Goal: Information Seeking & Learning: Check status

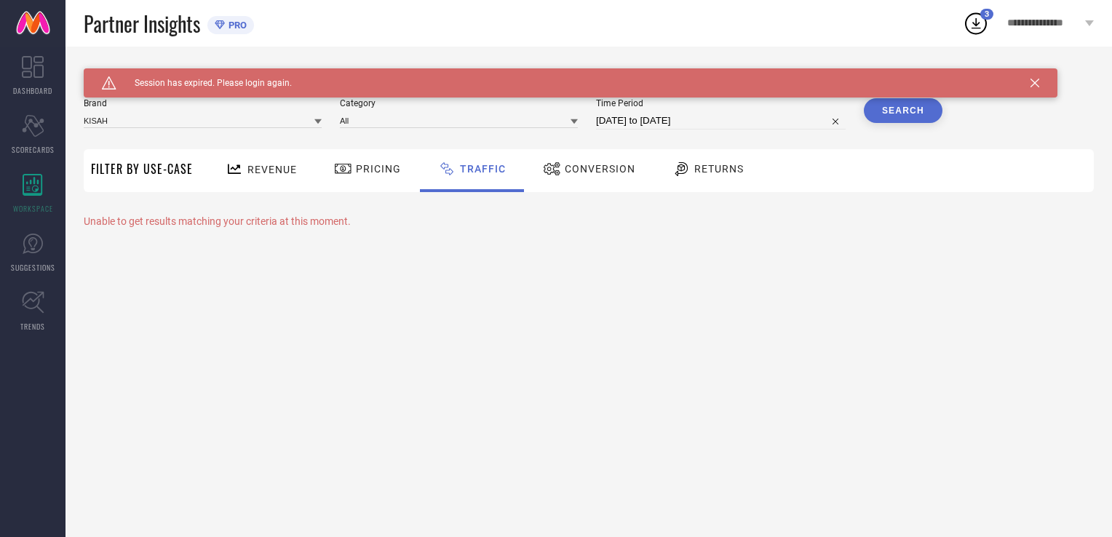
click at [1036, 82] on icon at bounding box center [1035, 83] width 9 height 9
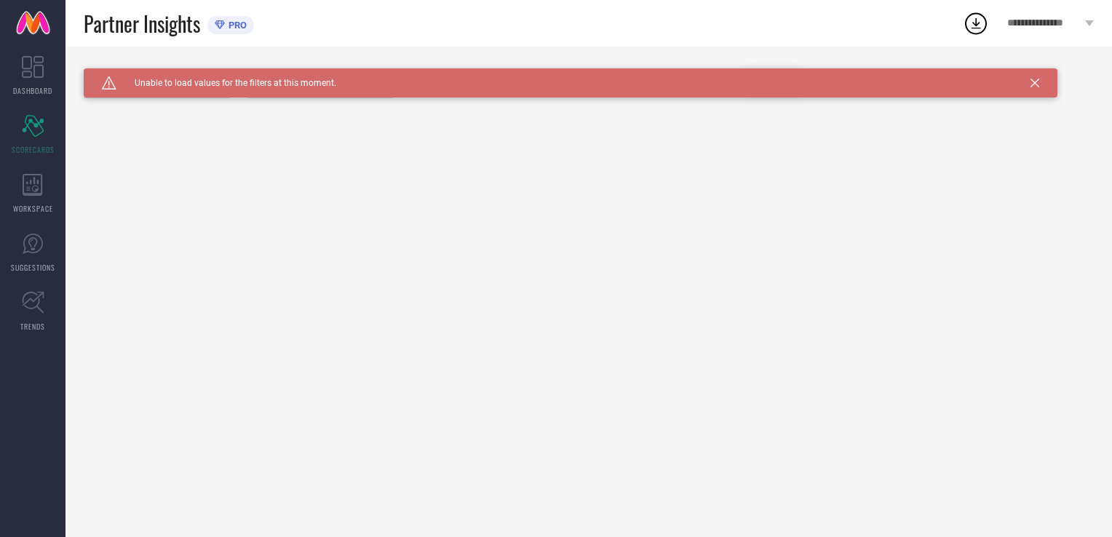
click at [1029, 86] on div "Caution Created with Sketch. Unable to load values for the filters at this mome…" at bounding box center [571, 82] width 974 height 29
click at [33, 197] on div "WORKSPACE" at bounding box center [33, 194] width 66 height 58
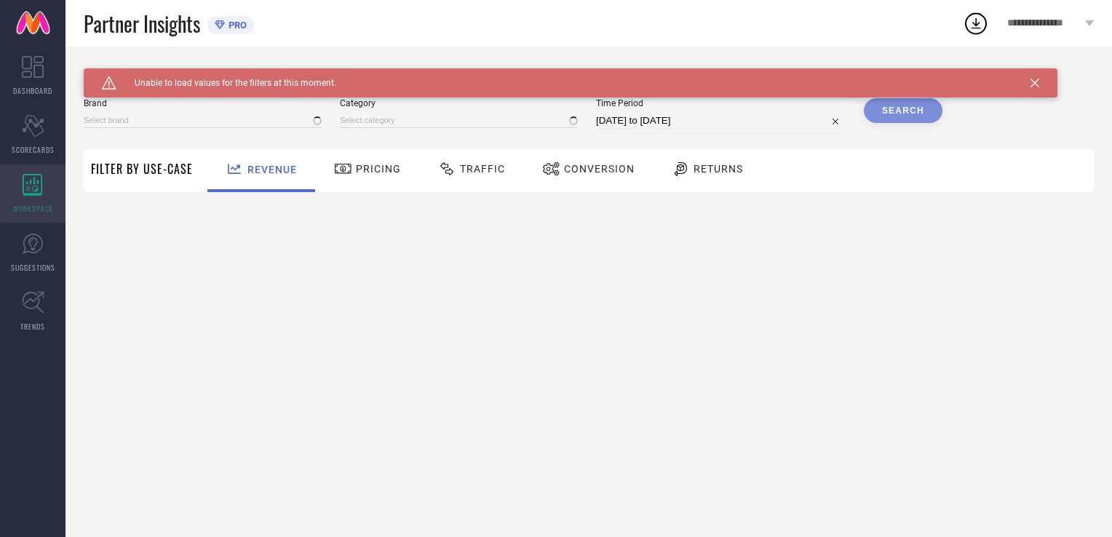
type input "[PERSON_NAME] BY KISAH"
type input "All"
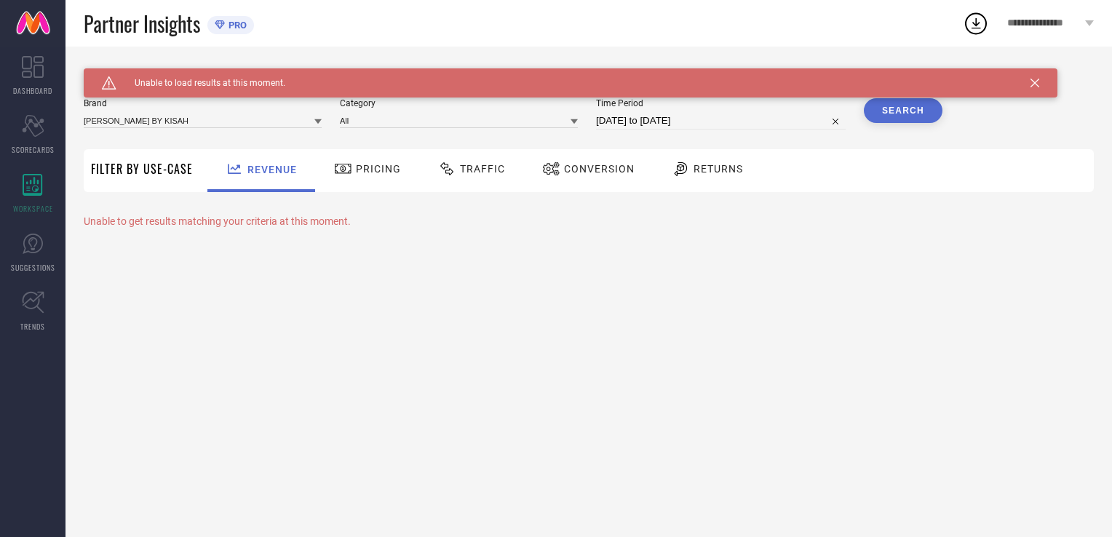
click at [1035, 80] on icon at bounding box center [1035, 83] width 9 height 9
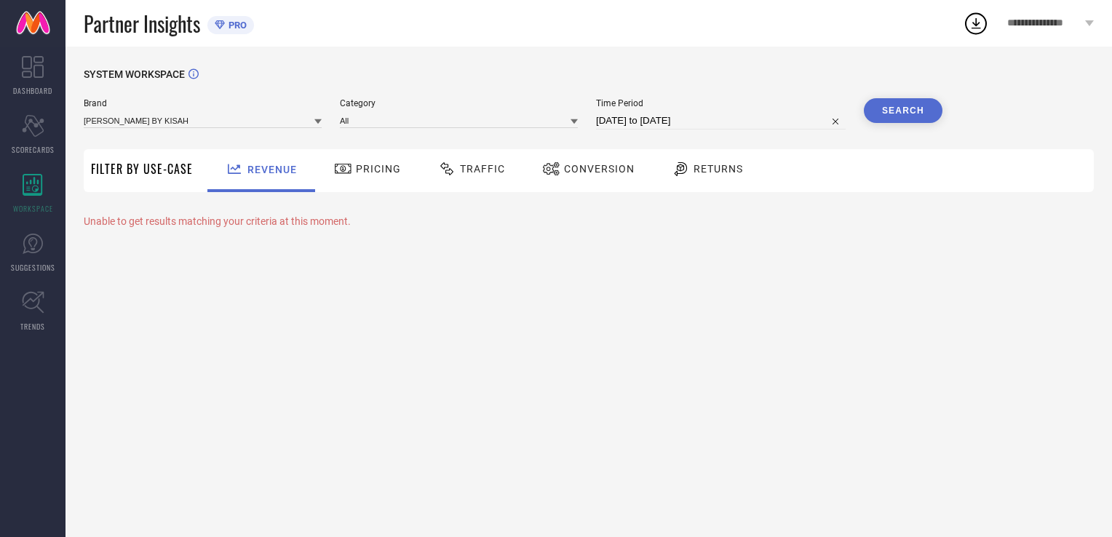
select select "7"
select select "2025"
select select "8"
select select "2025"
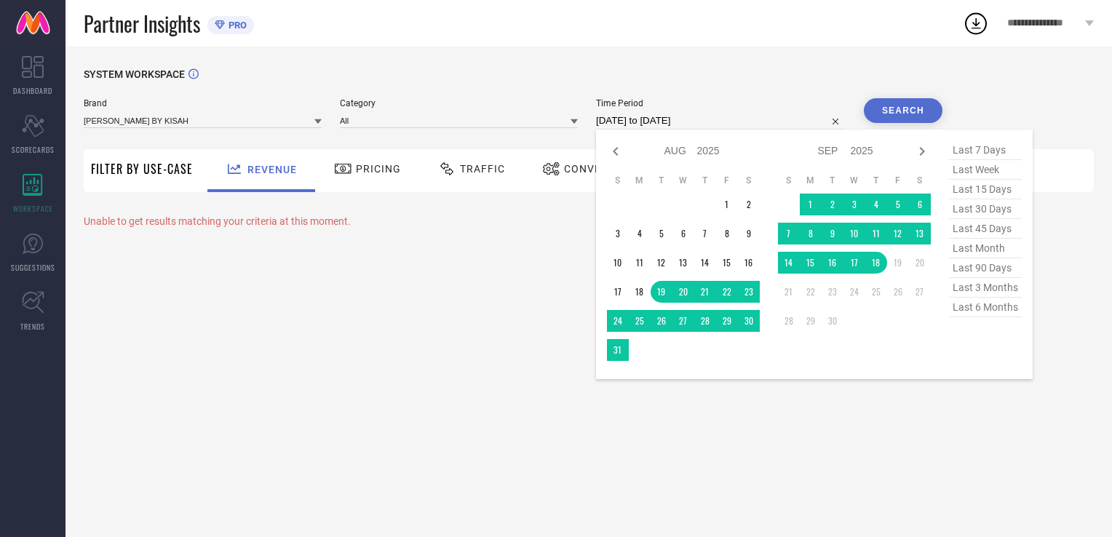
click at [716, 124] on input "[DATE] to [DATE]" at bounding box center [721, 120] width 250 height 17
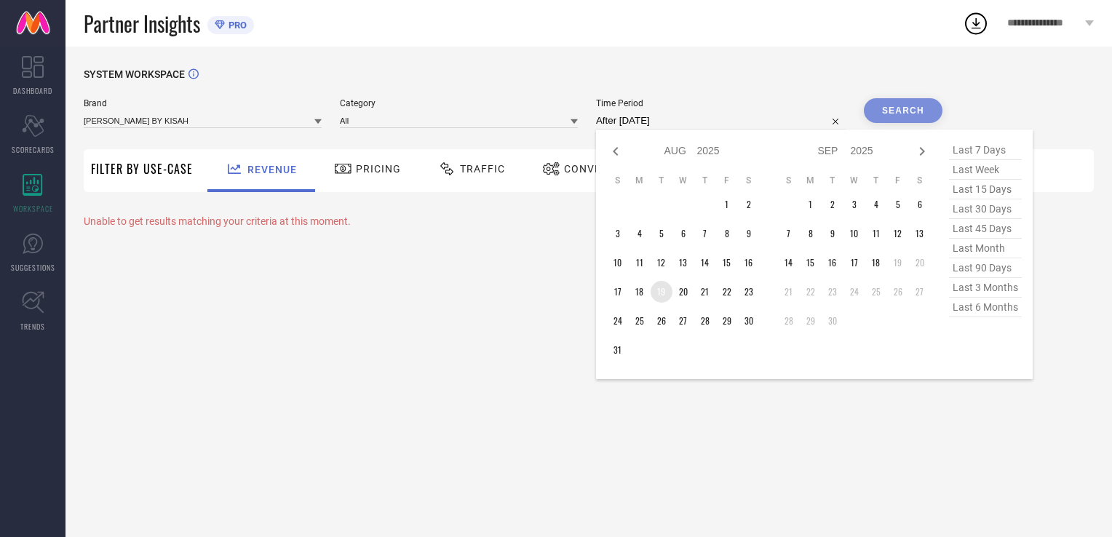
click at [661, 288] on td "19" at bounding box center [662, 292] width 22 height 22
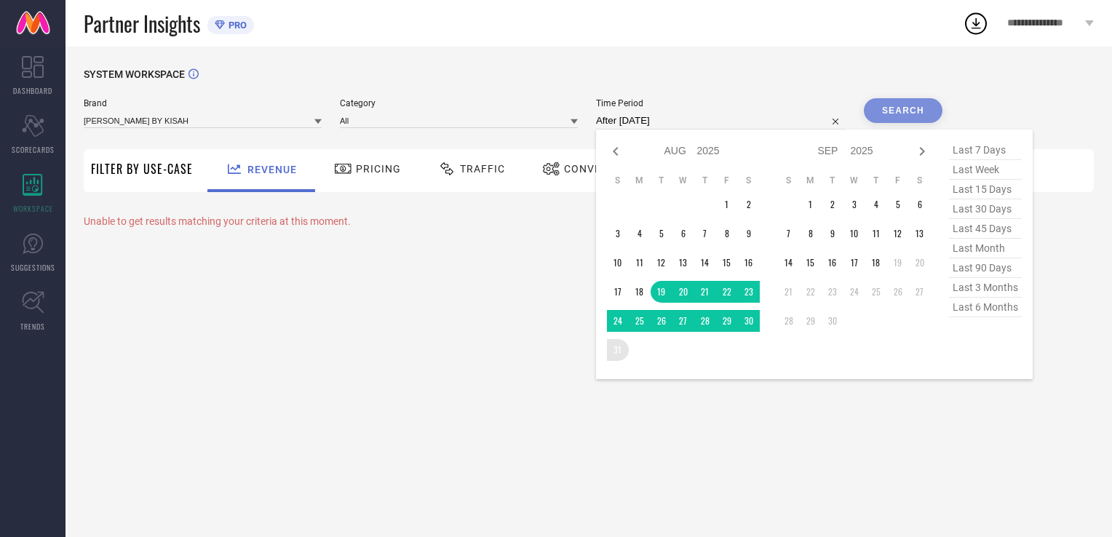
type input "19-08-2025 to 31-08-2025"
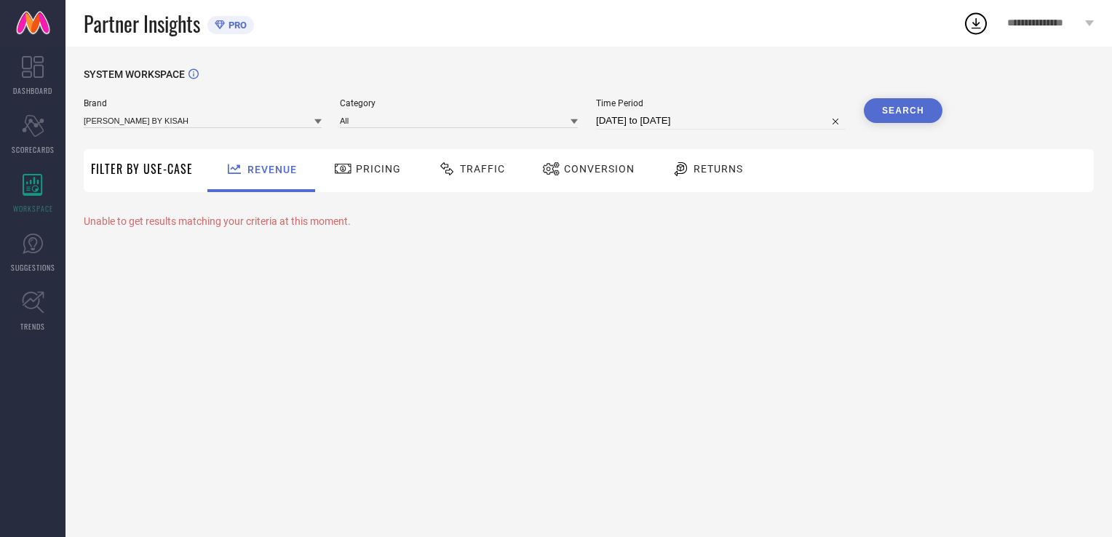
click at [917, 108] on button "Search" at bounding box center [903, 110] width 79 height 25
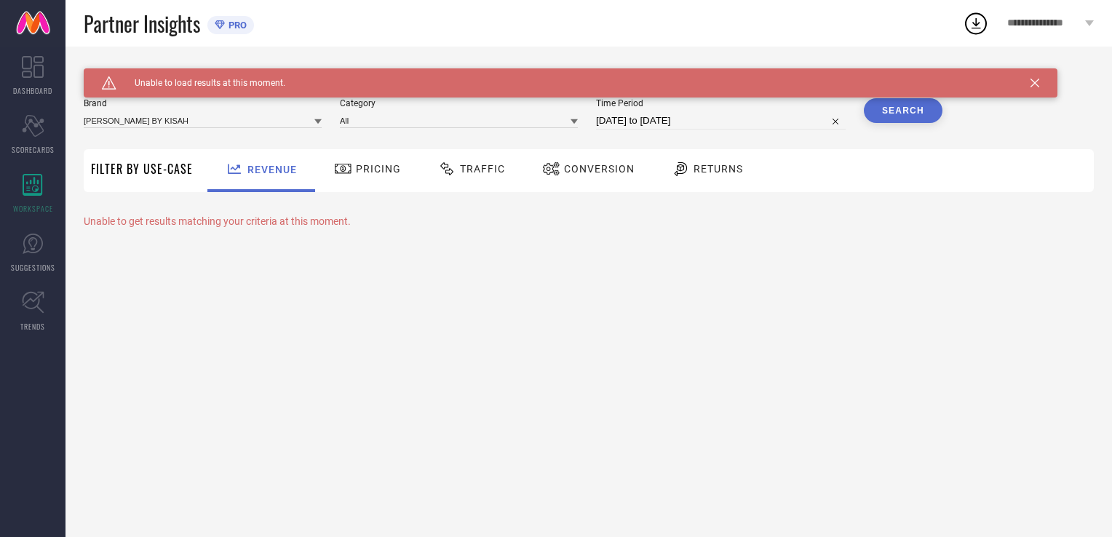
click at [1039, 83] on icon at bounding box center [1035, 83] width 9 height 9
